Goal: Information Seeking & Learning: Learn about a topic

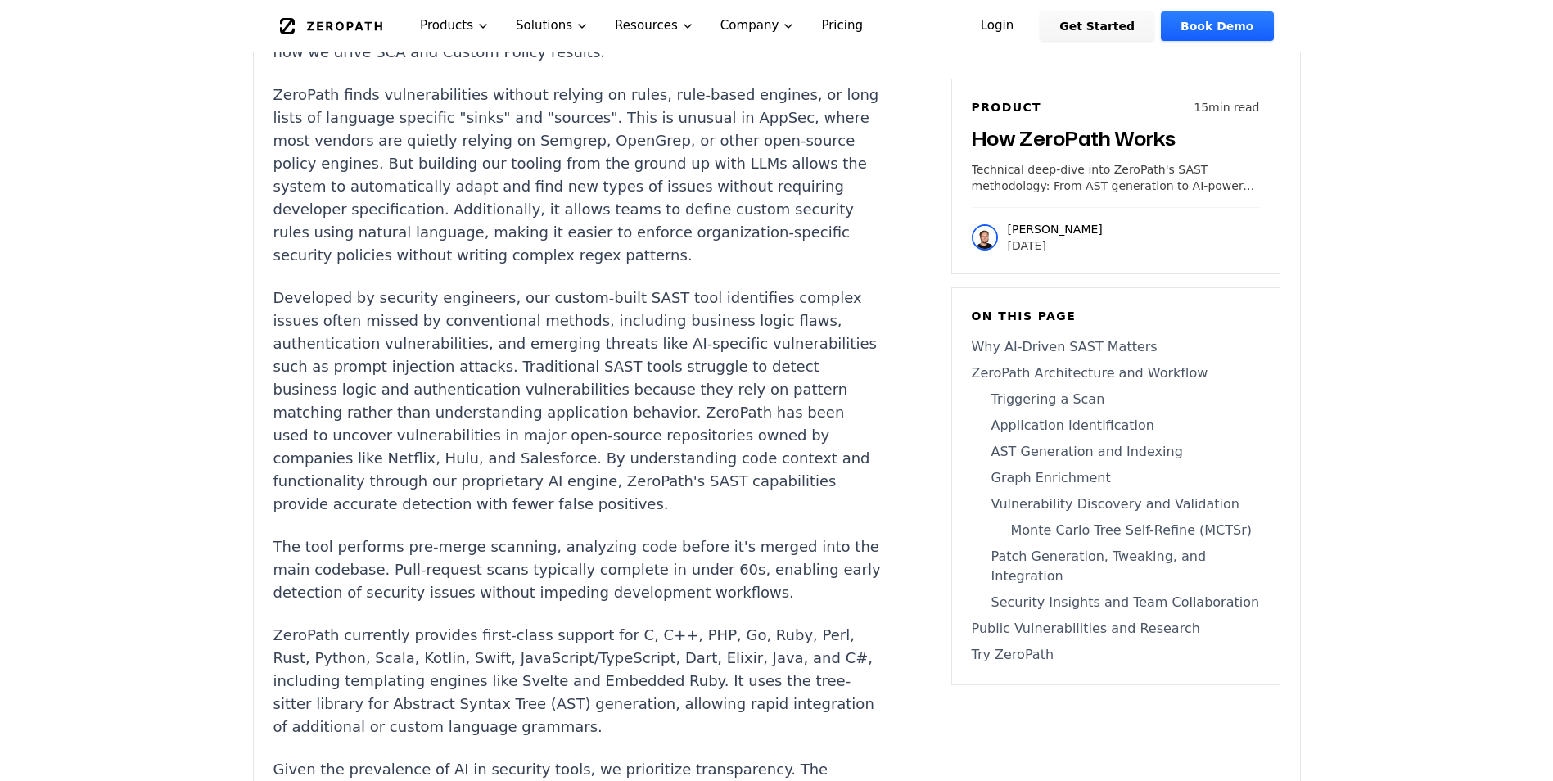
scroll to position [1719, 0]
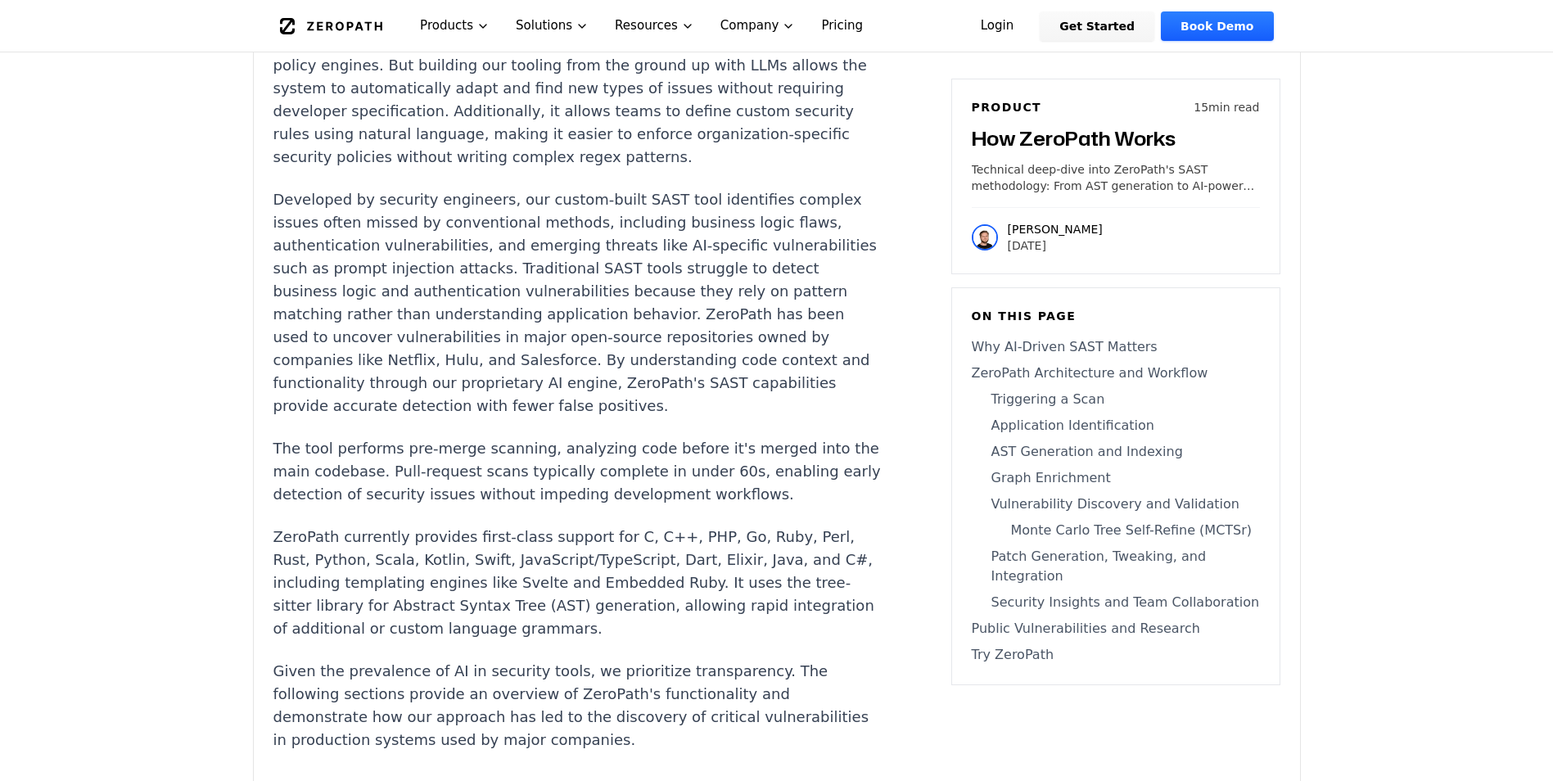
click at [398, 601] on p "ZeroPath currently provides first-class support for C, C++, PHP, Go, Ruby, Perl…" at bounding box center [577, 582] width 609 height 115
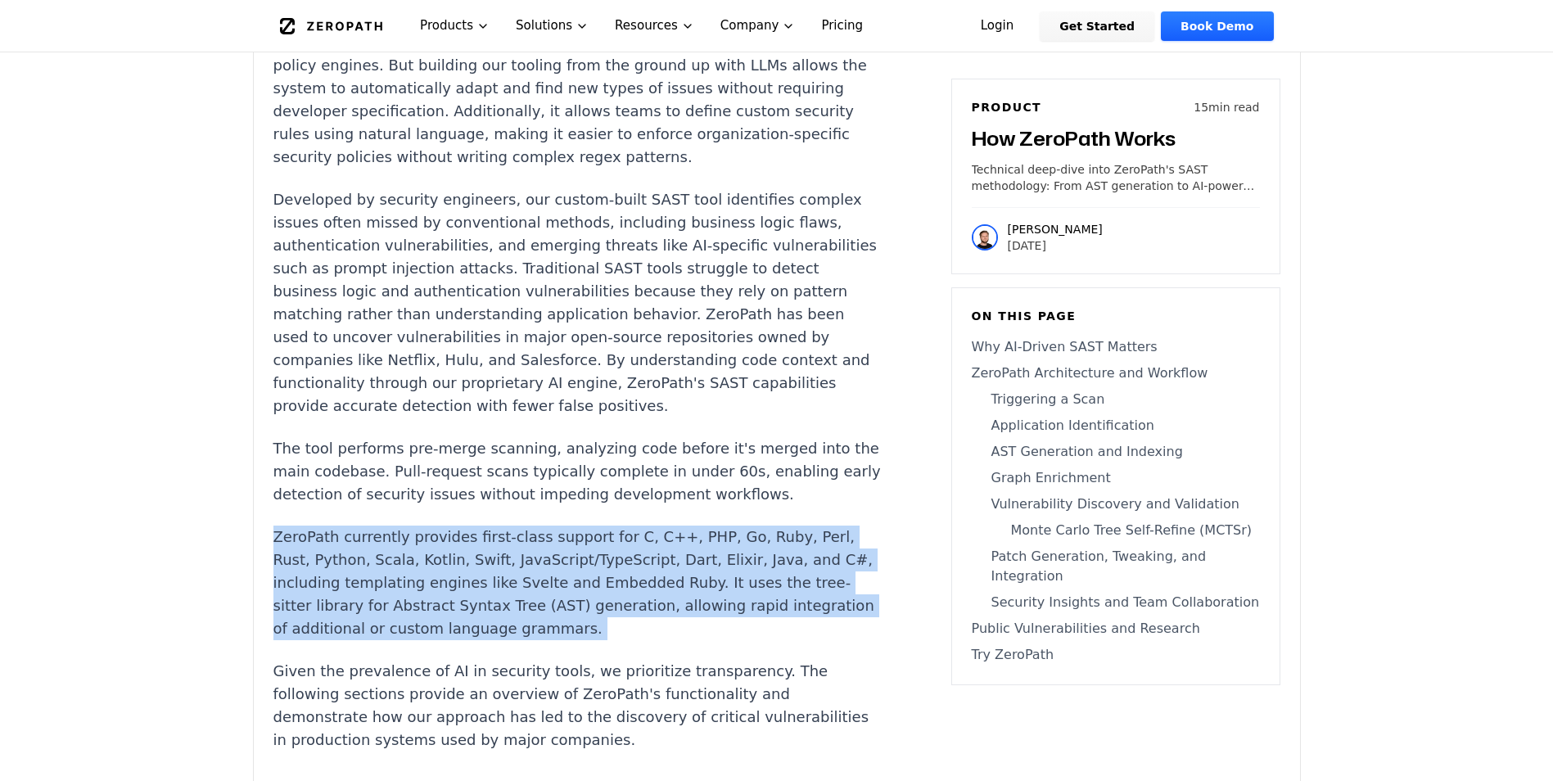
click at [398, 601] on p "ZeroPath currently provides first-class support for C, C++, PHP, Go, Ruby, Perl…" at bounding box center [577, 582] width 609 height 115
click at [754, 640] on p "ZeroPath currently provides first-class support for C, C++, PHP, Go, Ruby, Perl…" at bounding box center [577, 582] width 609 height 115
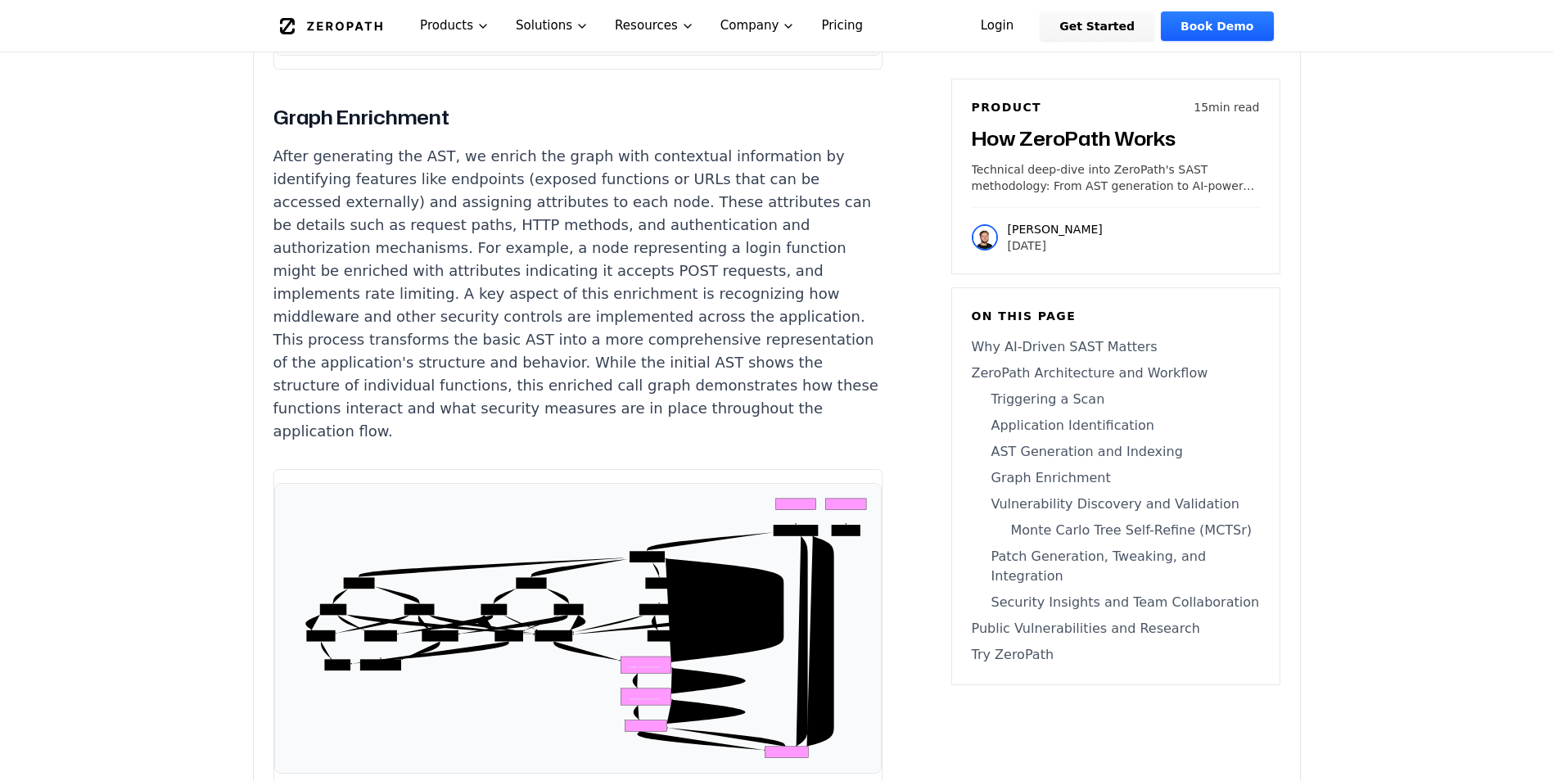
scroll to position [6057, 0]
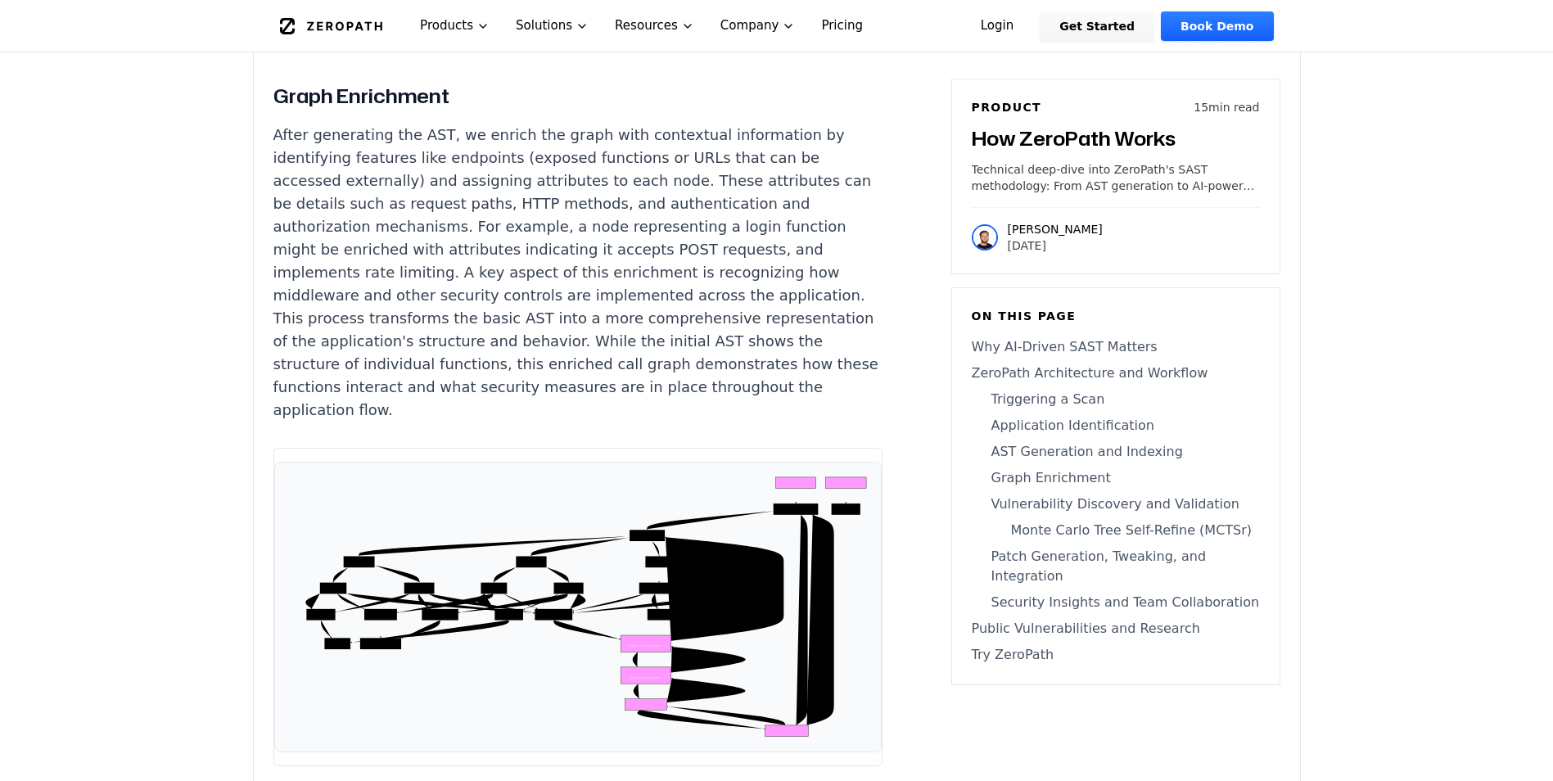
click at [516, 168] on p "After generating the AST, we enrich the graph with contextual information by id…" at bounding box center [577, 273] width 609 height 298
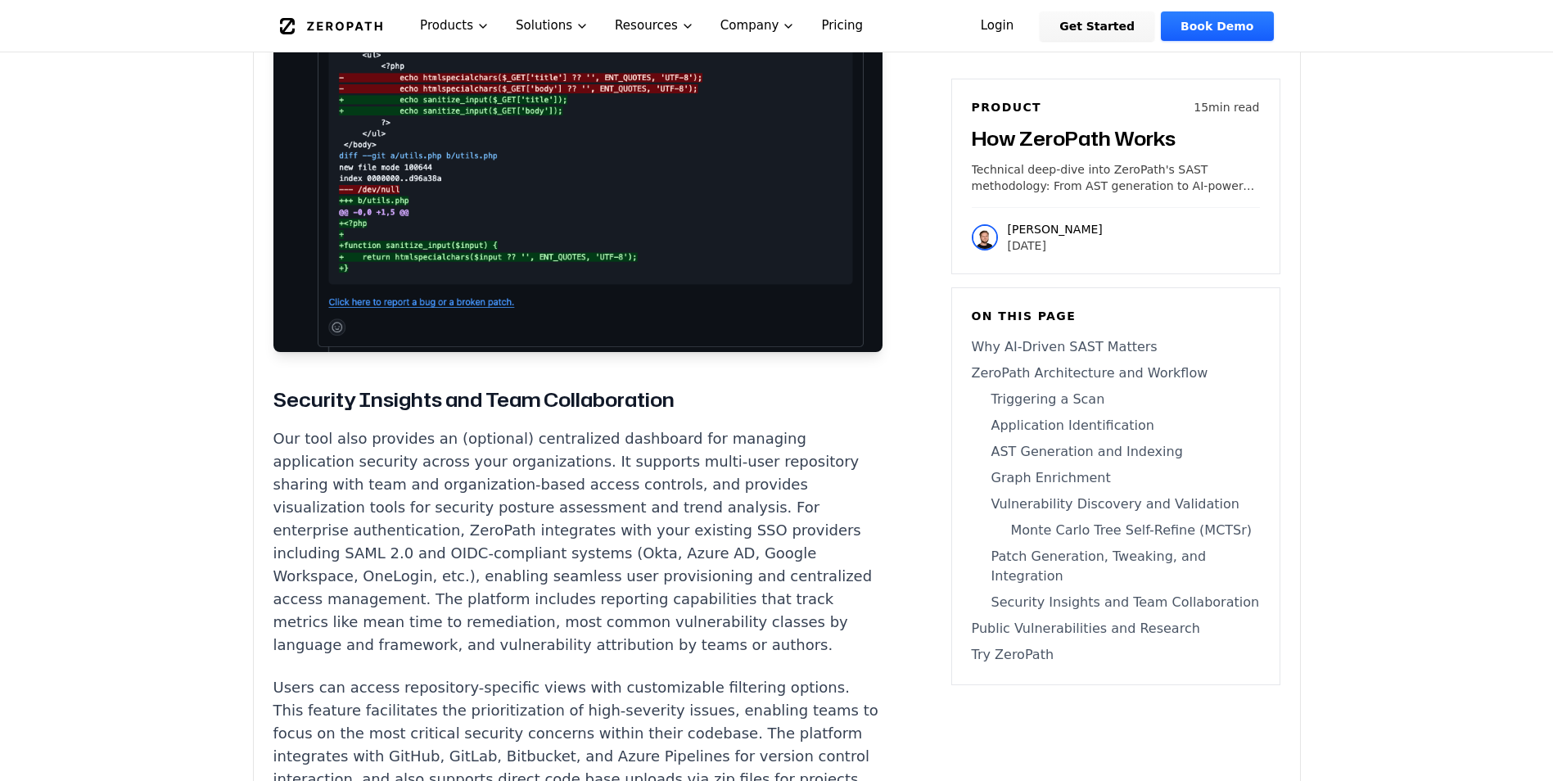
scroll to position [10968, 0]
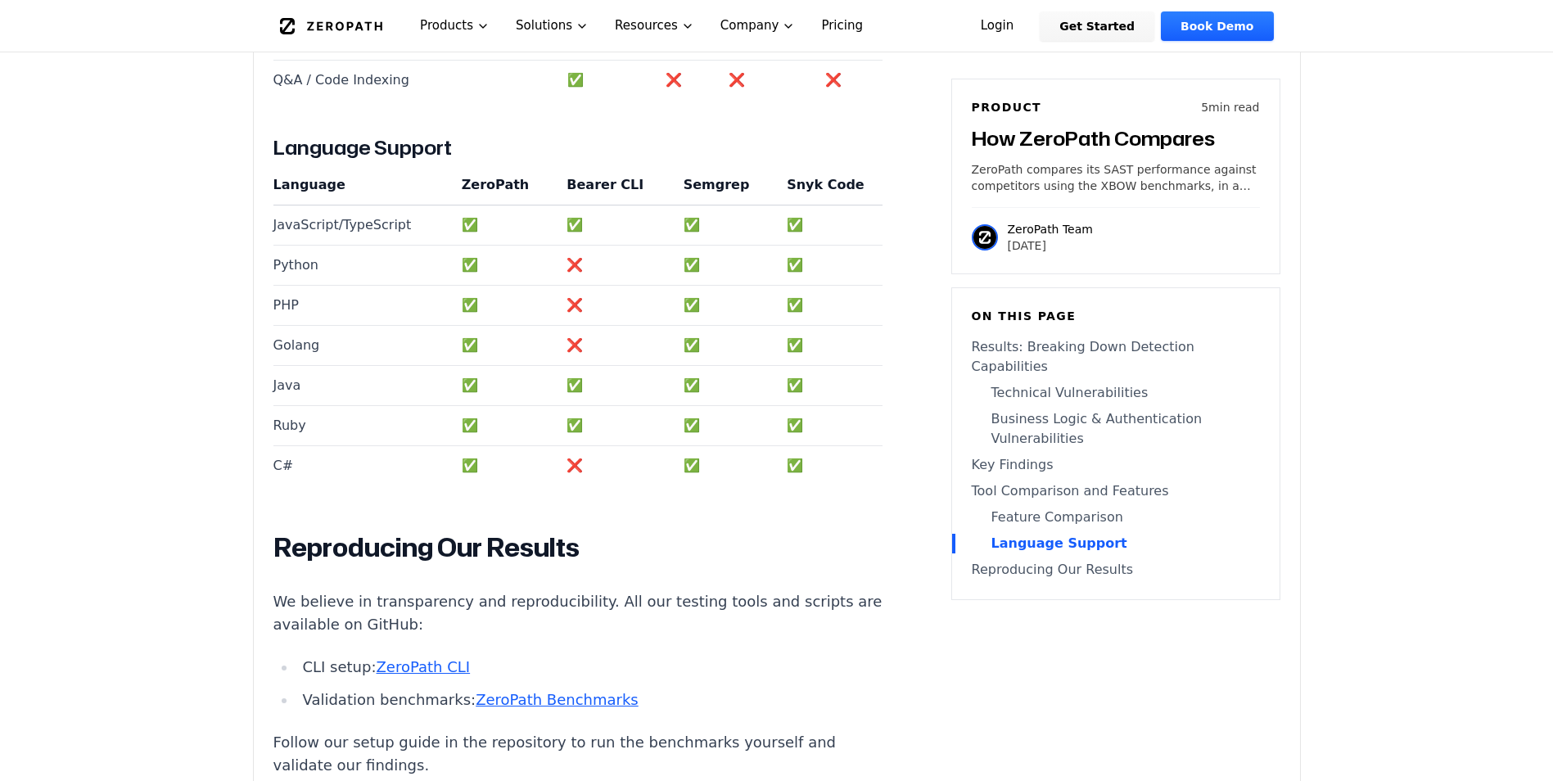
scroll to position [3847, 0]
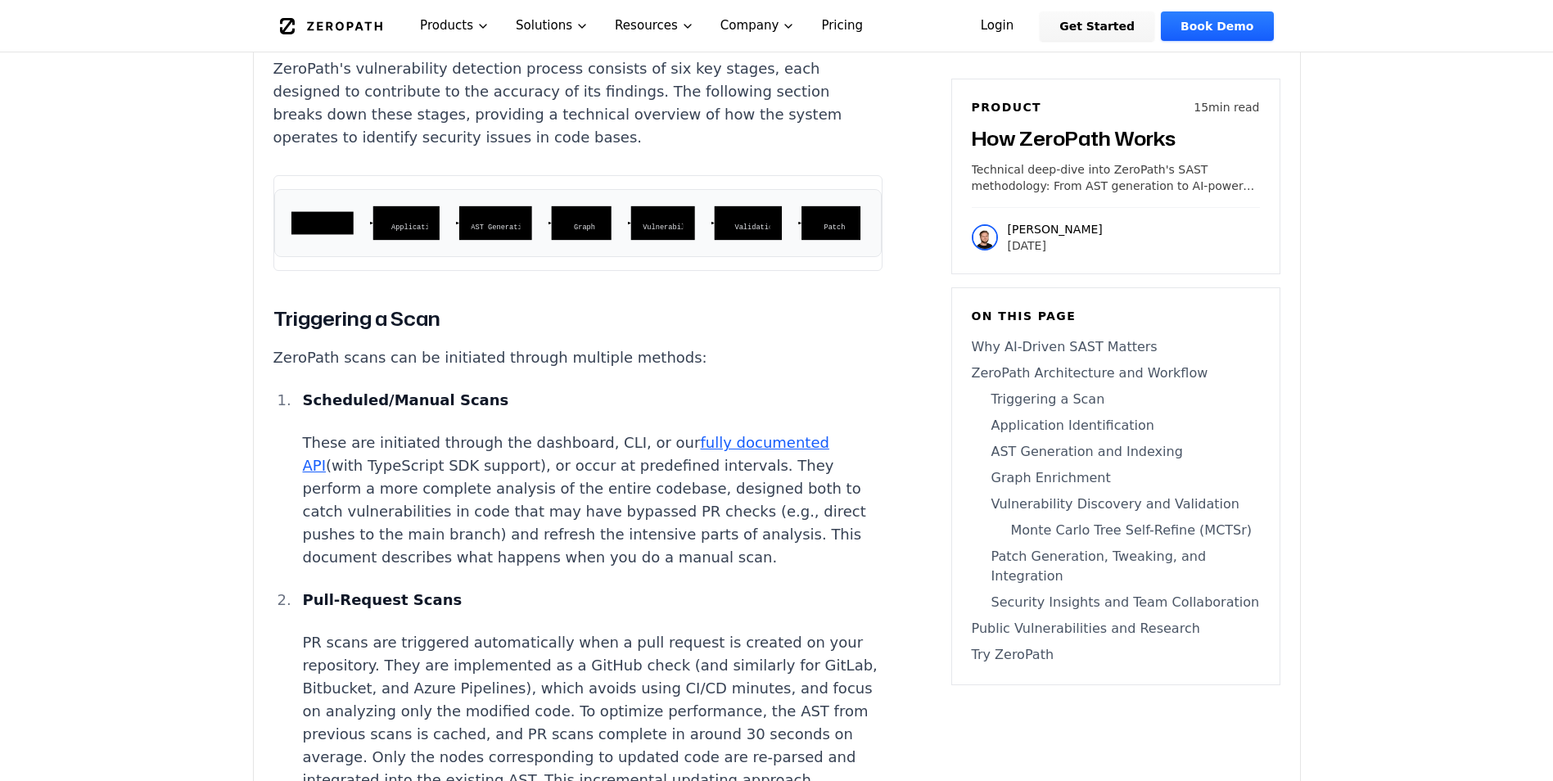
scroll to position [3028, 0]
